Goal: Task Accomplishment & Management: Manage account settings

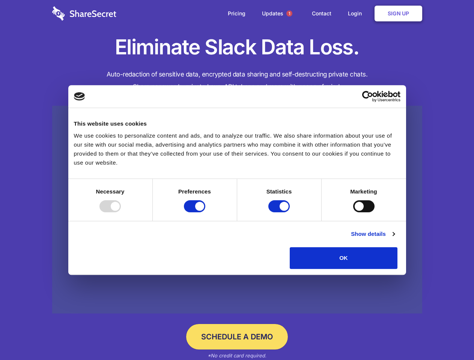
click at [121, 212] on div at bounding box center [109, 206] width 21 height 12
click at [205, 212] on input "Preferences" at bounding box center [194, 206] width 21 height 12
checkbox input "false"
click at [280, 212] on input "Statistics" at bounding box center [278, 206] width 21 height 12
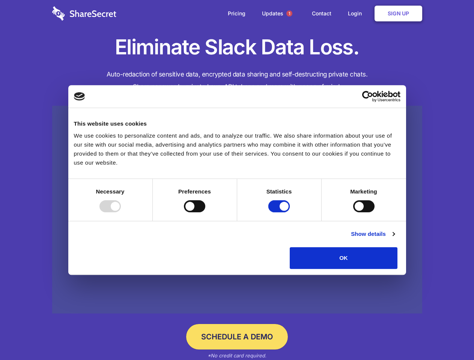
checkbox input "false"
click at [353, 212] on input "Marketing" at bounding box center [363, 206] width 21 height 12
checkbox input "true"
click at [394, 239] on link "Show details" at bounding box center [373, 234] width 44 height 9
